Goal: Task Accomplishment & Management: Manage account settings

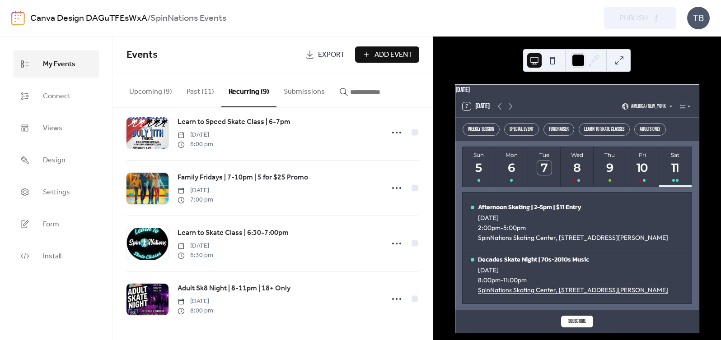
scroll to position [296, 0]
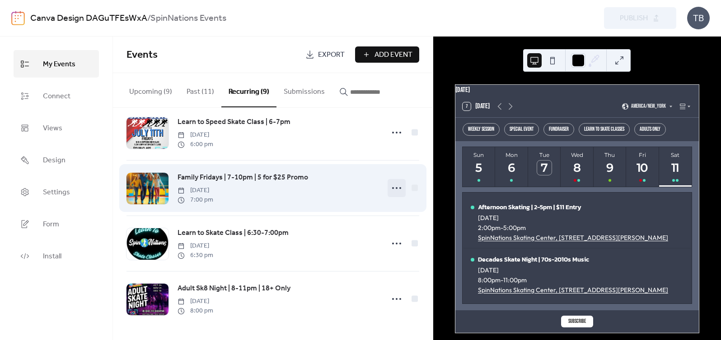
click at [396, 187] on circle at bounding box center [397, 188] width 2 height 2
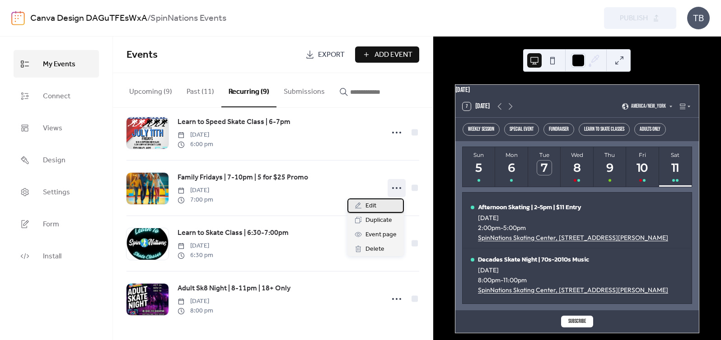
click at [388, 204] on div "Edit" at bounding box center [375, 206] width 56 height 14
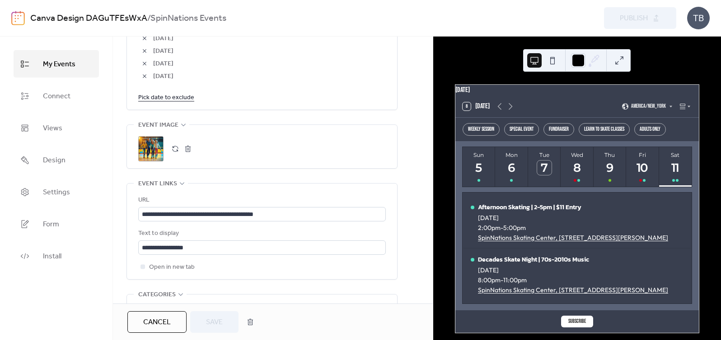
scroll to position [626, 0]
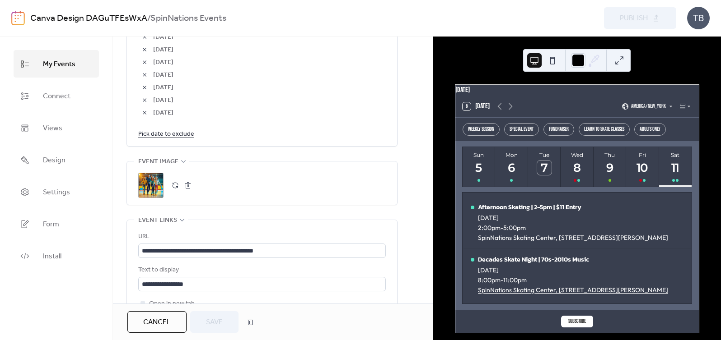
click at [191, 185] on button "button" at bounding box center [188, 185] width 13 height 13
click at [177, 185] on button "button" at bounding box center [175, 185] width 13 height 13
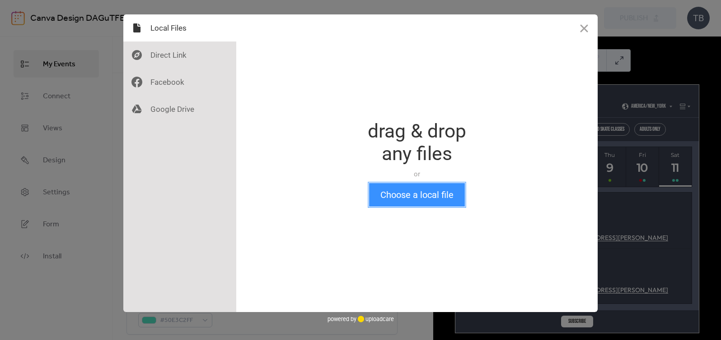
click at [452, 203] on button "Choose a local file" at bounding box center [417, 194] width 96 height 23
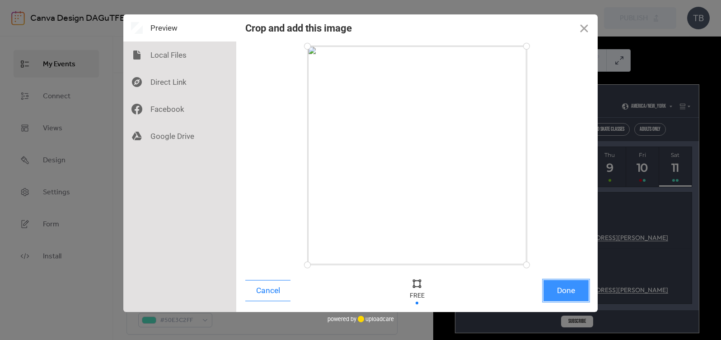
click at [565, 287] on button "Done" at bounding box center [565, 290] width 45 height 21
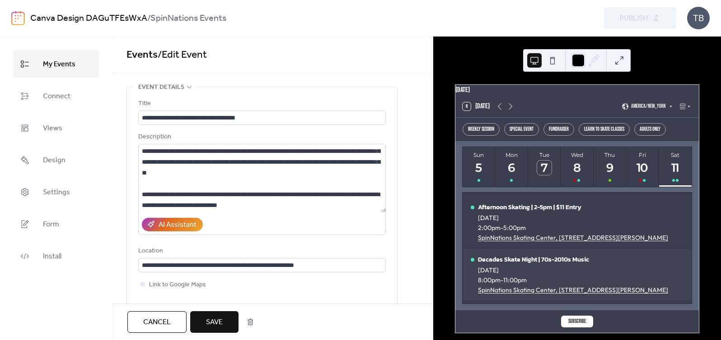
scroll to position [641, 0]
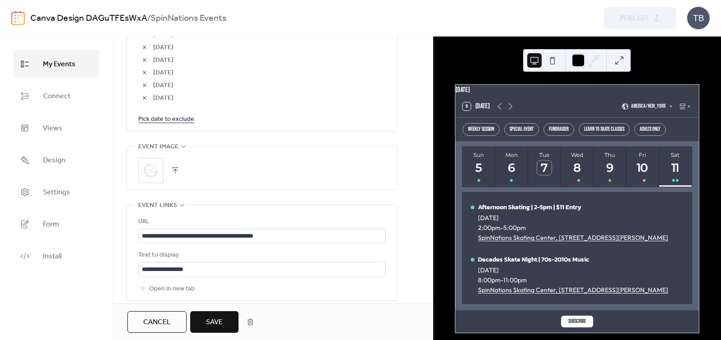
click at [227, 320] on button "Save" at bounding box center [214, 323] width 48 height 22
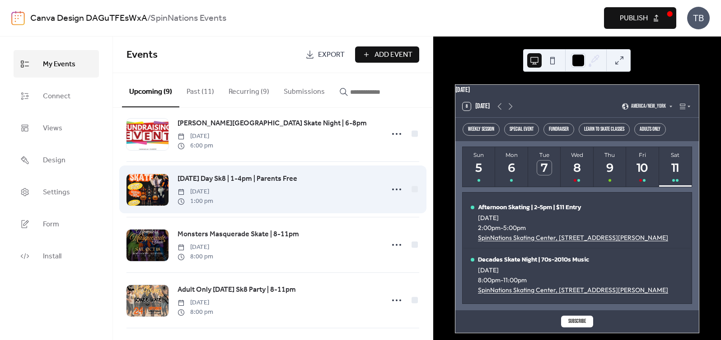
scroll to position [18, 0]
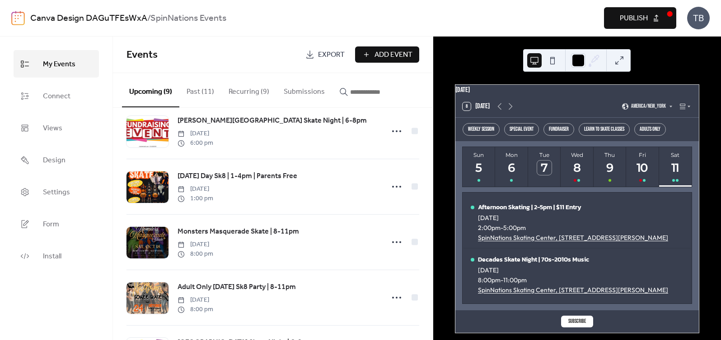
click at [245, 98] on button "Recurring (9)" at bounding box center [248, 89] width 55 height 33
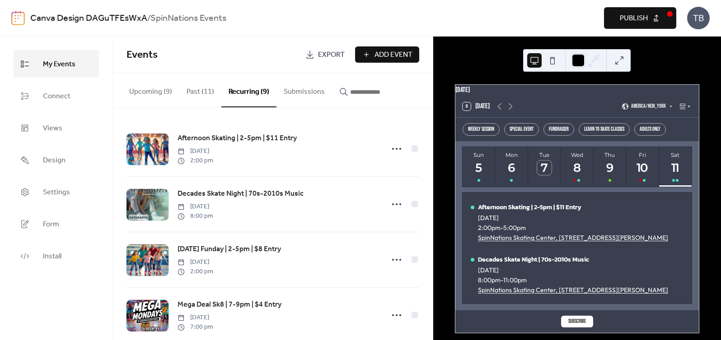
click at [680, 109] on icon at bounding box center [682, 106] width 5 height 5
click at [680, 135] on div "Cards" at bounding box center [669, 134] width 38 height 12
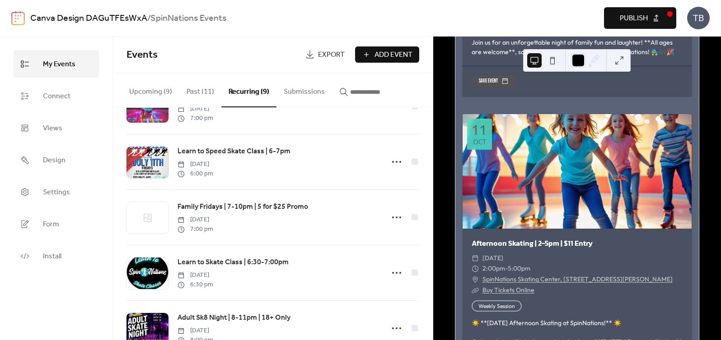
scroll to position [296, 0]
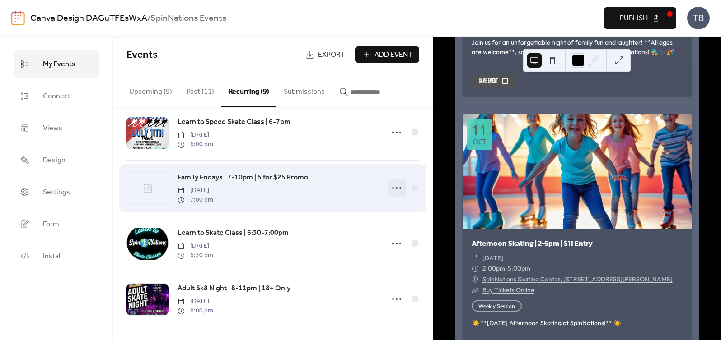
click at [389, 188] on icon at bounding box center [396, 188] width 14 height 14
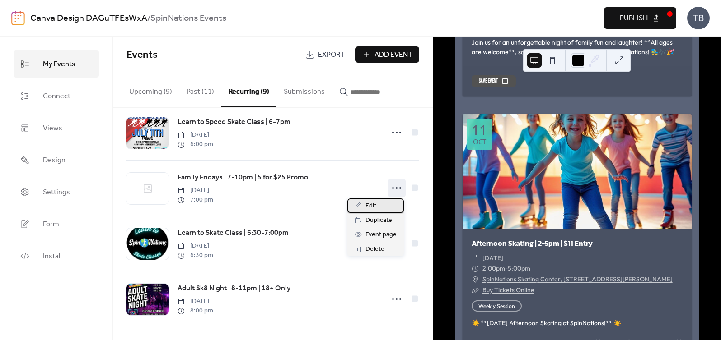
click at [391, 205] on div "Edit" at bounding box center [375, 206] width 56 height 14
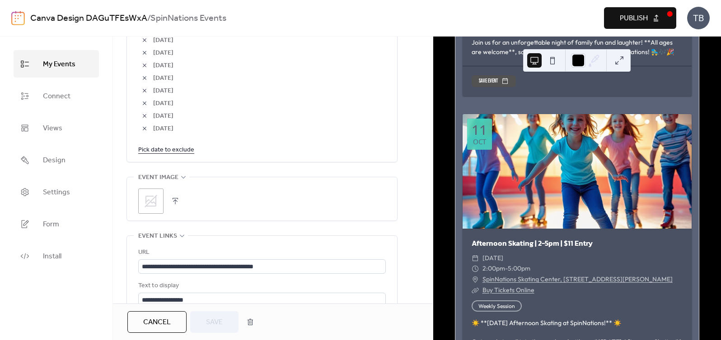
scroll to position [612, 0]
click at [177, 195] on button "button" at bounding box center [175, 199] width 13 height 13
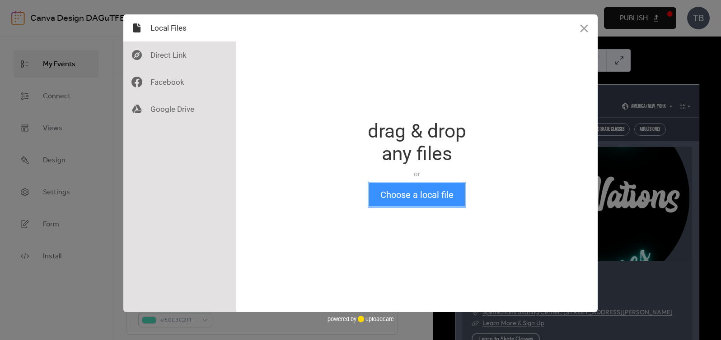
click at [408, 198] on button "Choose a local file" at bounding box center [417, 194] width 96 height 23
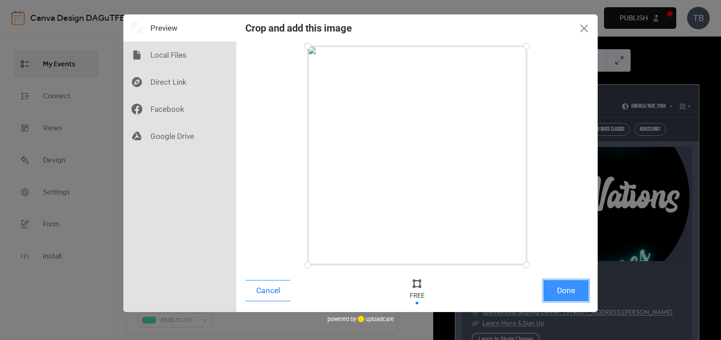
click at [569, 287] on button "Done" at bounding box center [565, 290] width 45 height 21
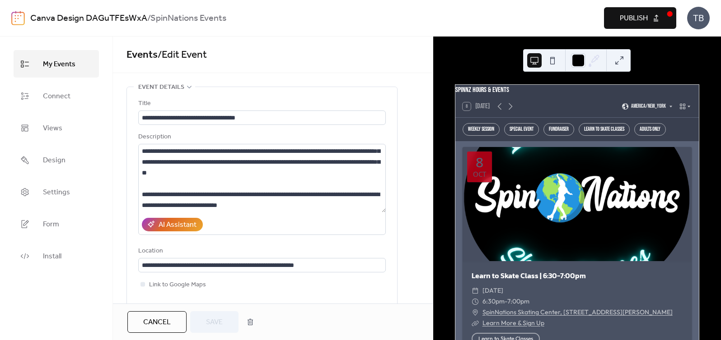
scroll to position [641, 0]
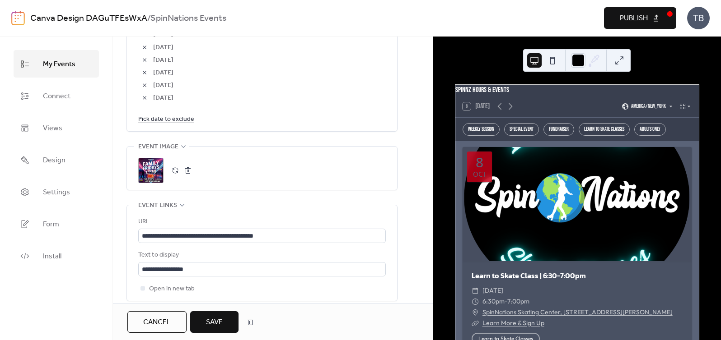
click at [216, 317] on span "Save" at bounding box center [214, 322] width 17 height 11
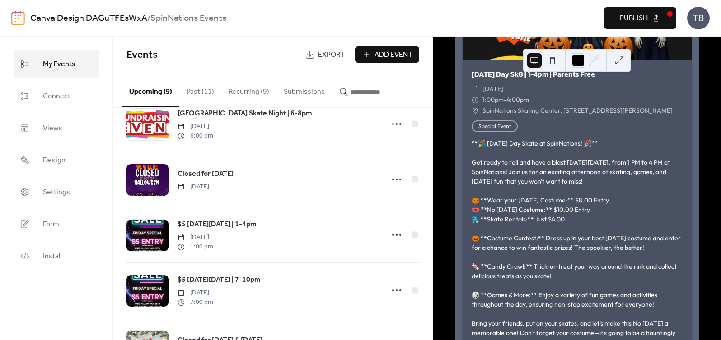
scroll to position [295, 0]
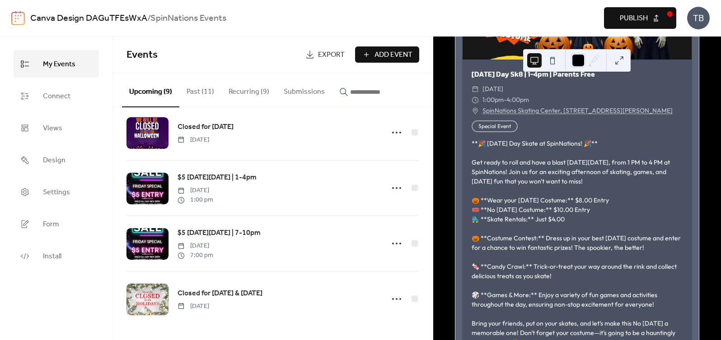
click at [256, 83] on button "Recurring (9)" at bounding box center [248, 89] width 55 height 33
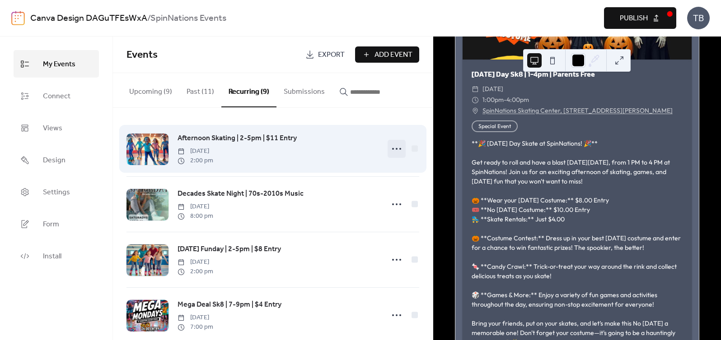
click at [389, 149] on icon at bounding box center [396, 149] width 14 height 14
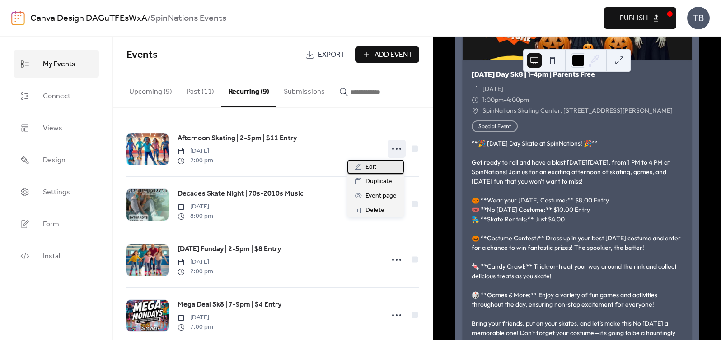
click at [386, 167] on div "Edit" at bounding box center [375, 167] width 56 height 14
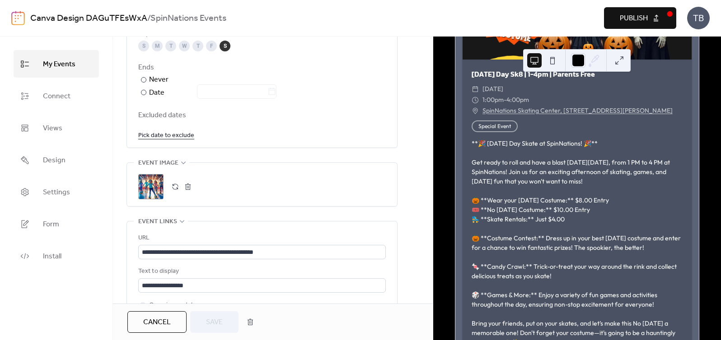
scroll to position [523, 0]
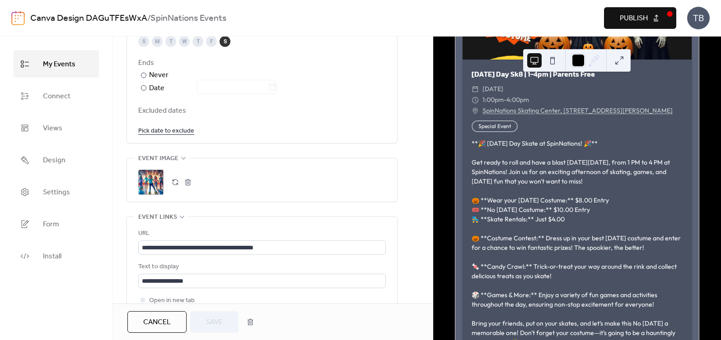
click at [190, 182] on button "button" at bounding box center [188, 182] width 13 height 13
click at [177, 182] on button "button" at bounding box center [175, 182] width 13 height 13
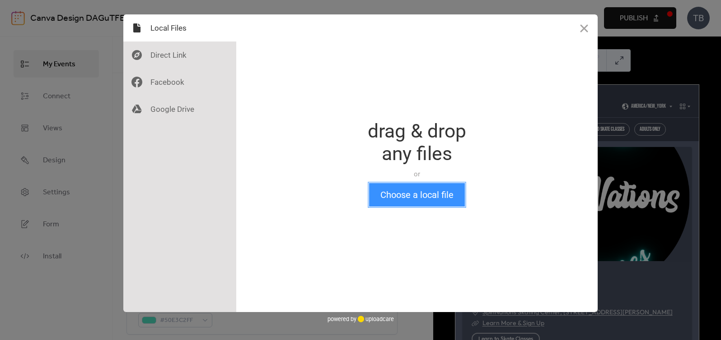
click at [434, 191] on button "Choose a local file" at bounding box center [417, 194] width 96 height 23
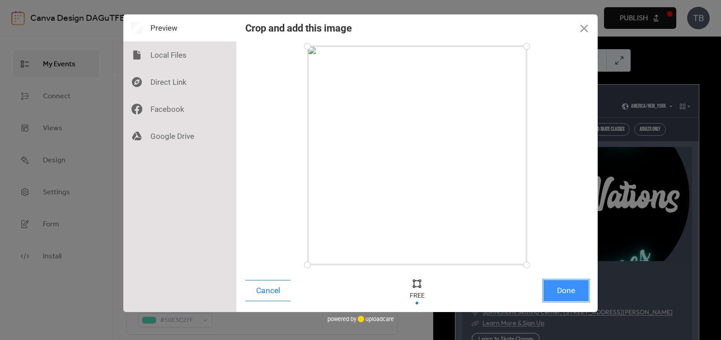
click at [578, 295] on button "Done" at bounding box center [565, 290] width 45 height 21
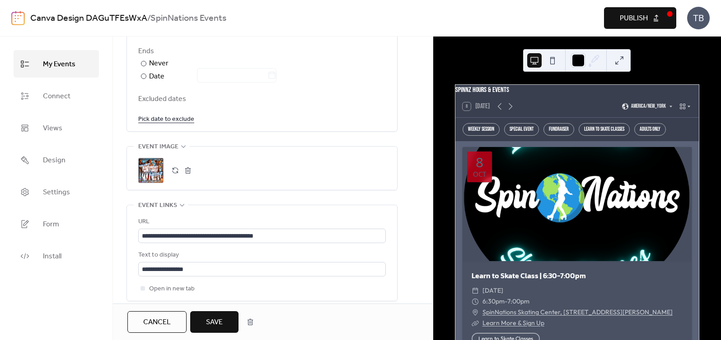
click at [214, 323] on span "Save" at bounding box center [214, 322] width 17 height 11
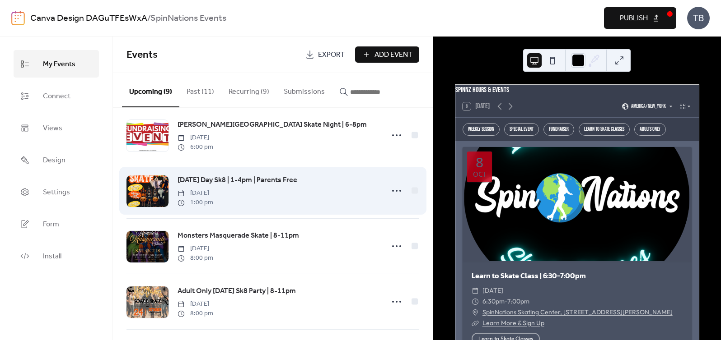
scroll to position [18, 0]
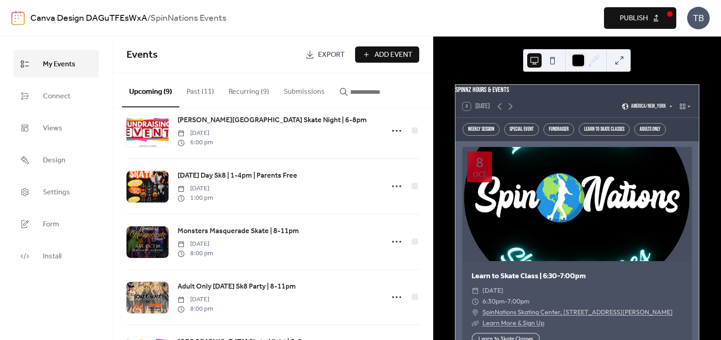
click at [245, 102] on button "Recurring (9)" at bounding box center [248, 89] width 55 height 33
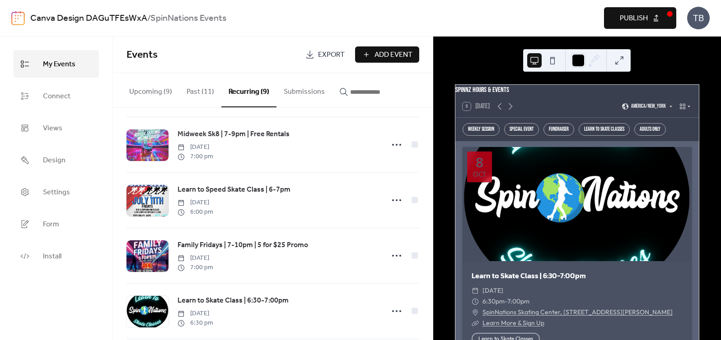
scroll to position [227, 0]
